Goal: Information Seeking & Learning: Learn about a topic

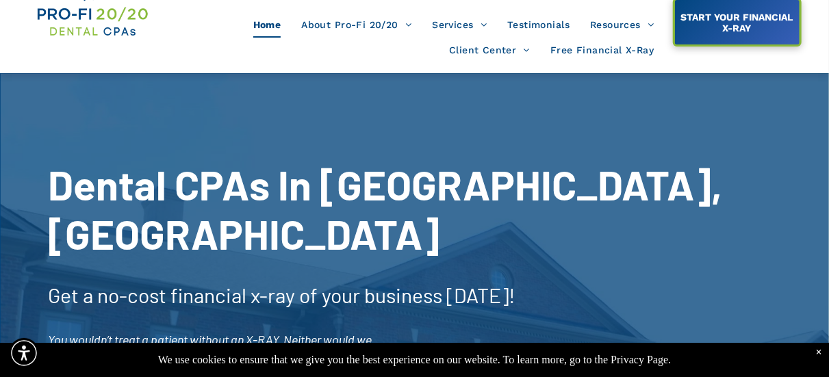
scroll to position [71, 0]
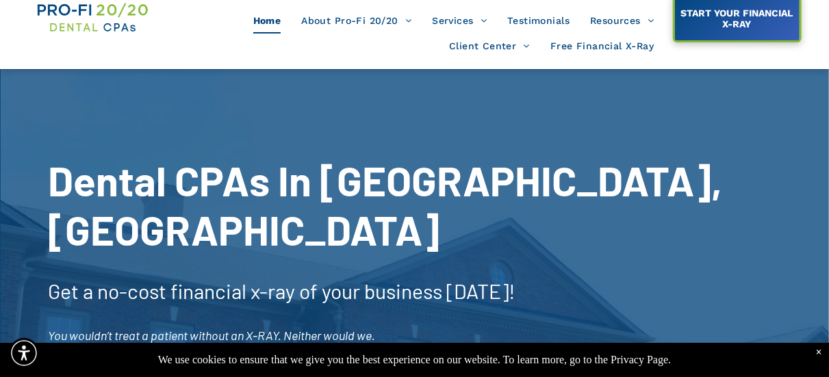
click at [360, 142] on span "Why A Dental CPA?" at bounding box center [370, 134] width 88 height 18
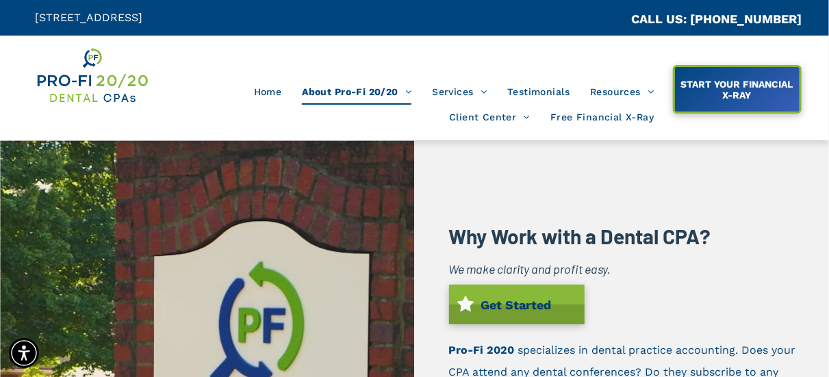
click at [269, 86] on span "Home" at bounding box center [268, 92] width 28 height 26
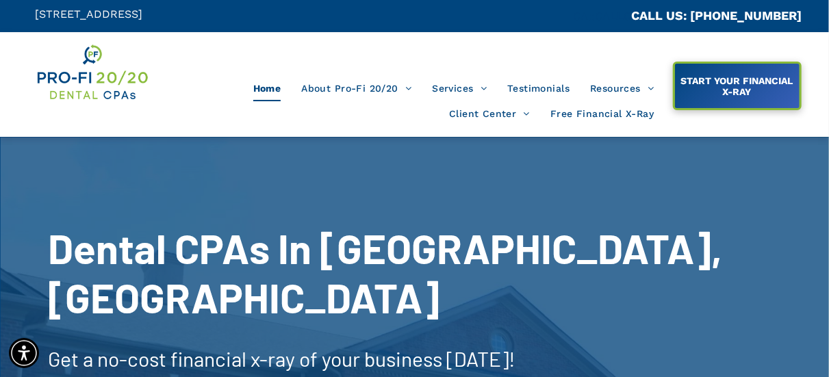
scroll to position [3, 0]
